Goal: Find specific page/section: Find specific page/section

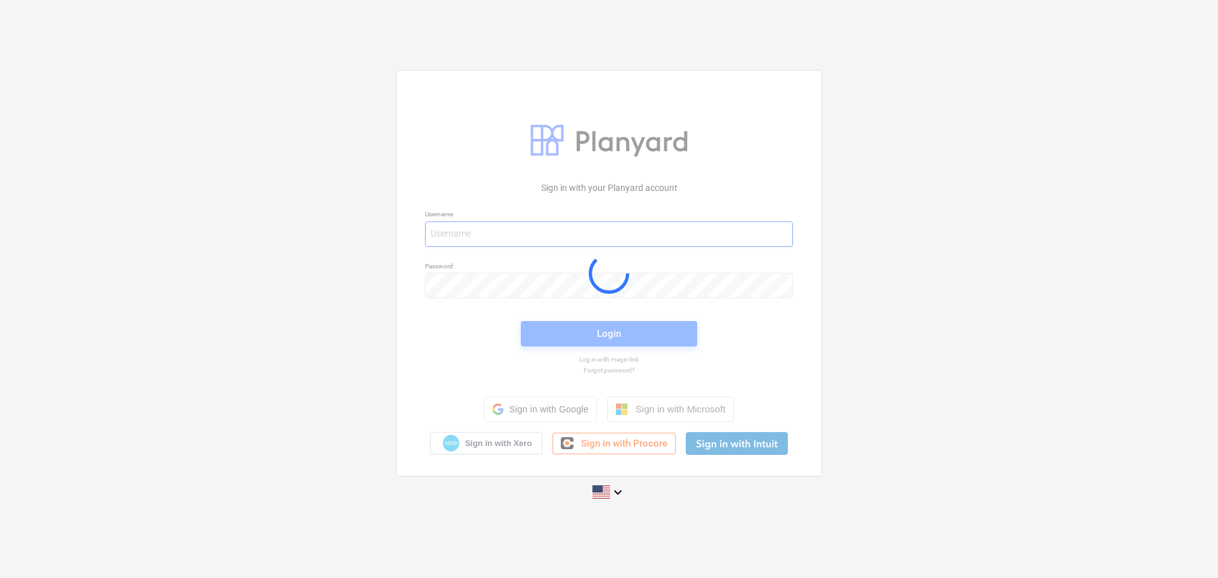
type input "sunica@paintcoprojects.co.za"
click at [569, 334] on div at bounding box center [608, 272] width 425 height 405
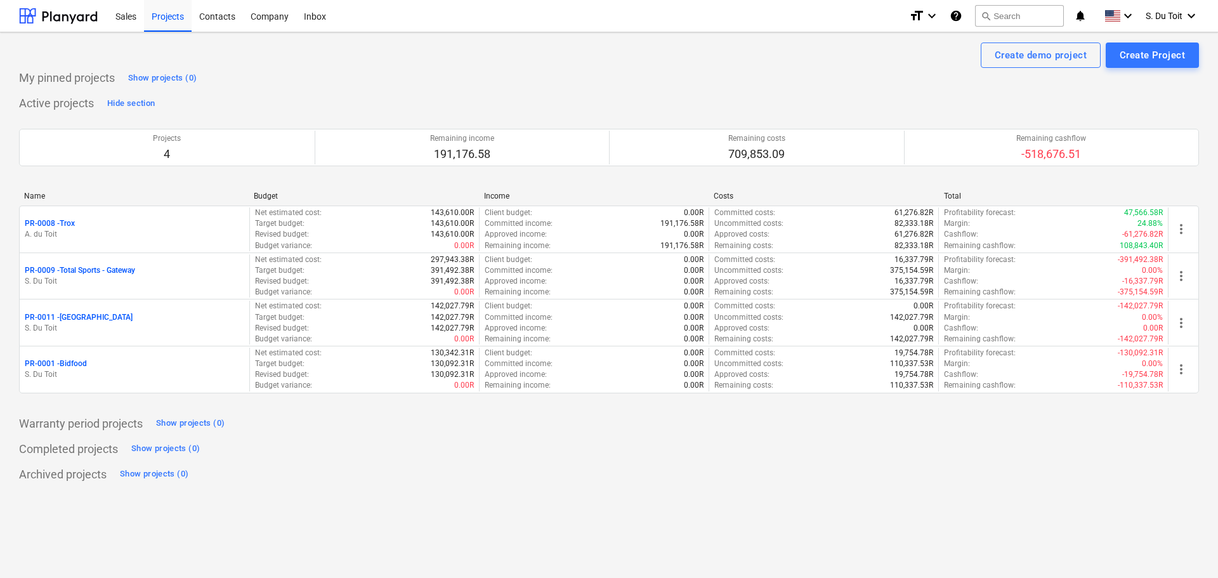
click at [69, 365] on p "PR-0001 - Bidfood" at bounding box center [56, 363] width 62 height 11
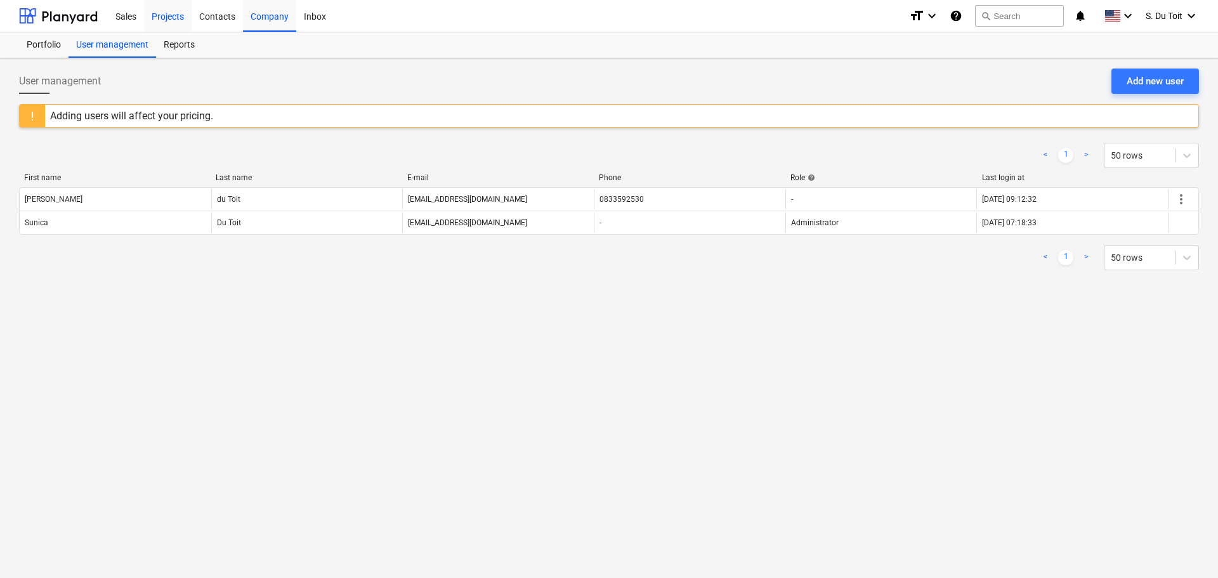
click at [180, 20] on div "Projects" at bounding box center [168, 15] width 48 height 32
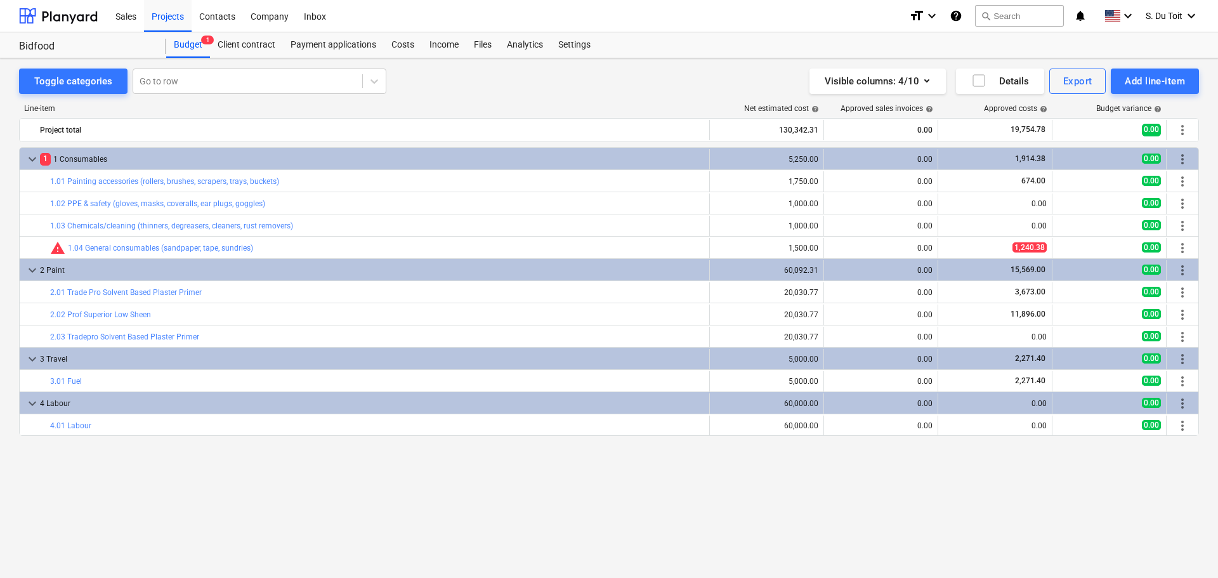
click at [666, 490] on div "keyboard_arrow_down 1 1 Consumables 5,250.00 0.00 1,914.38 0.00 more_vert bar_c…" at bounding box center [608, 336] width 1179 height 378
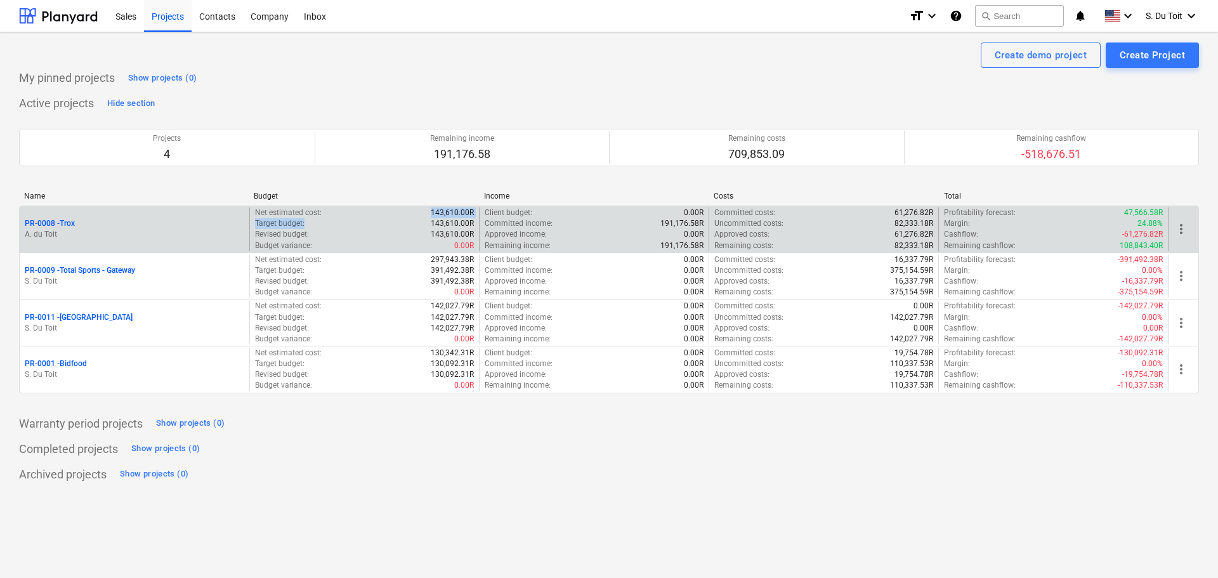
click at [344, 218] on div "Net estimated cost : 143,610.00R Target budget : 143,610.00R Revised budget : 1…" at bounding box center [364, 229] width 219 height 44
click at [62, 221] on p "PR-0008 - Trox" at bounding box center [50, 223] width 50 height 11
